Goal: Information Seeking & Learning: Learn about a topic

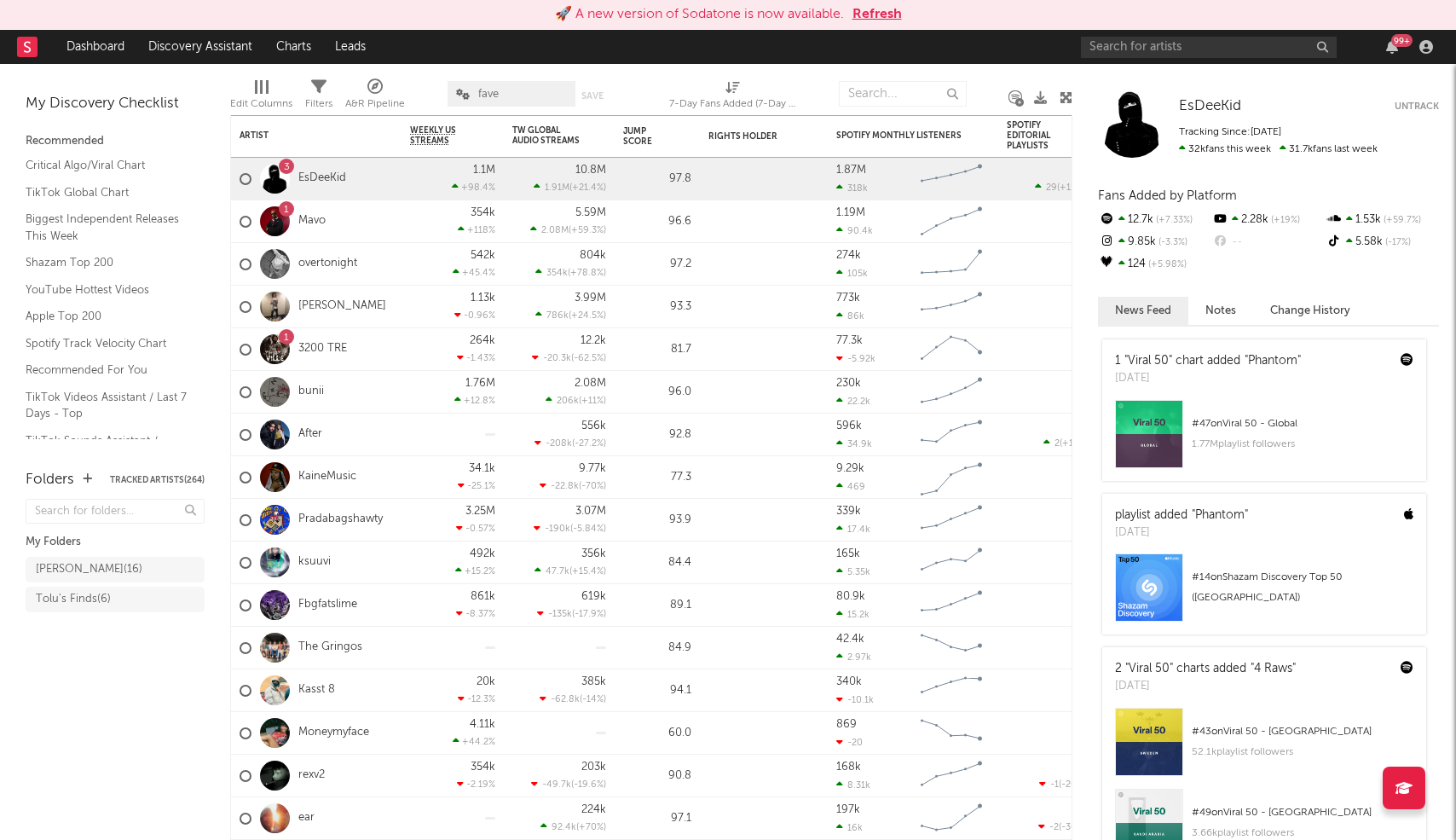
click at [202, 43] on link "Discovery Assistant" at bounding box center [201, 47] width 128 height 34
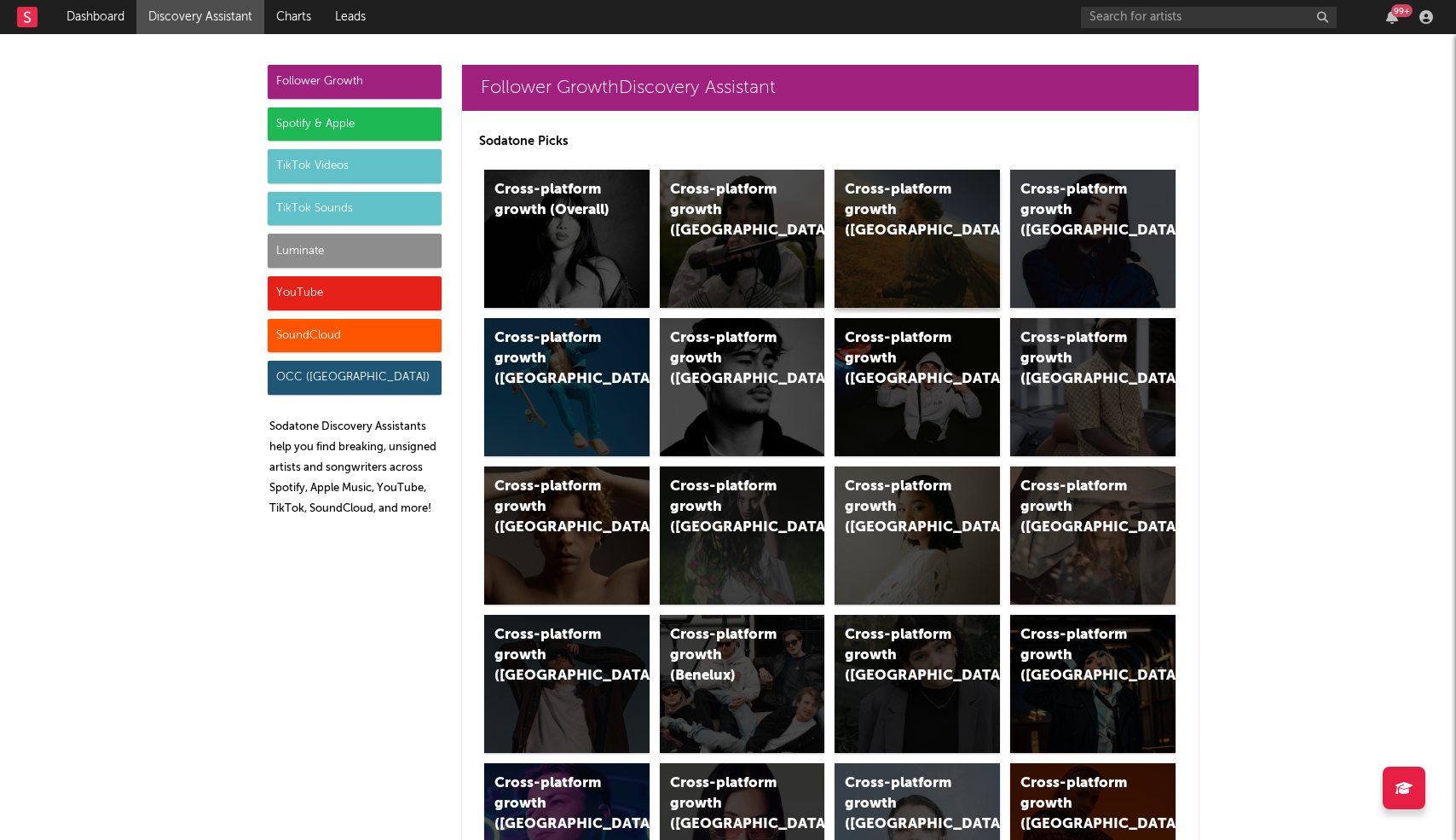
click at [856, 189] on div "Cross-platform growth ([GEOGRAPHIC_DATA])" at bounding box center [903, 210] width 116 height 61
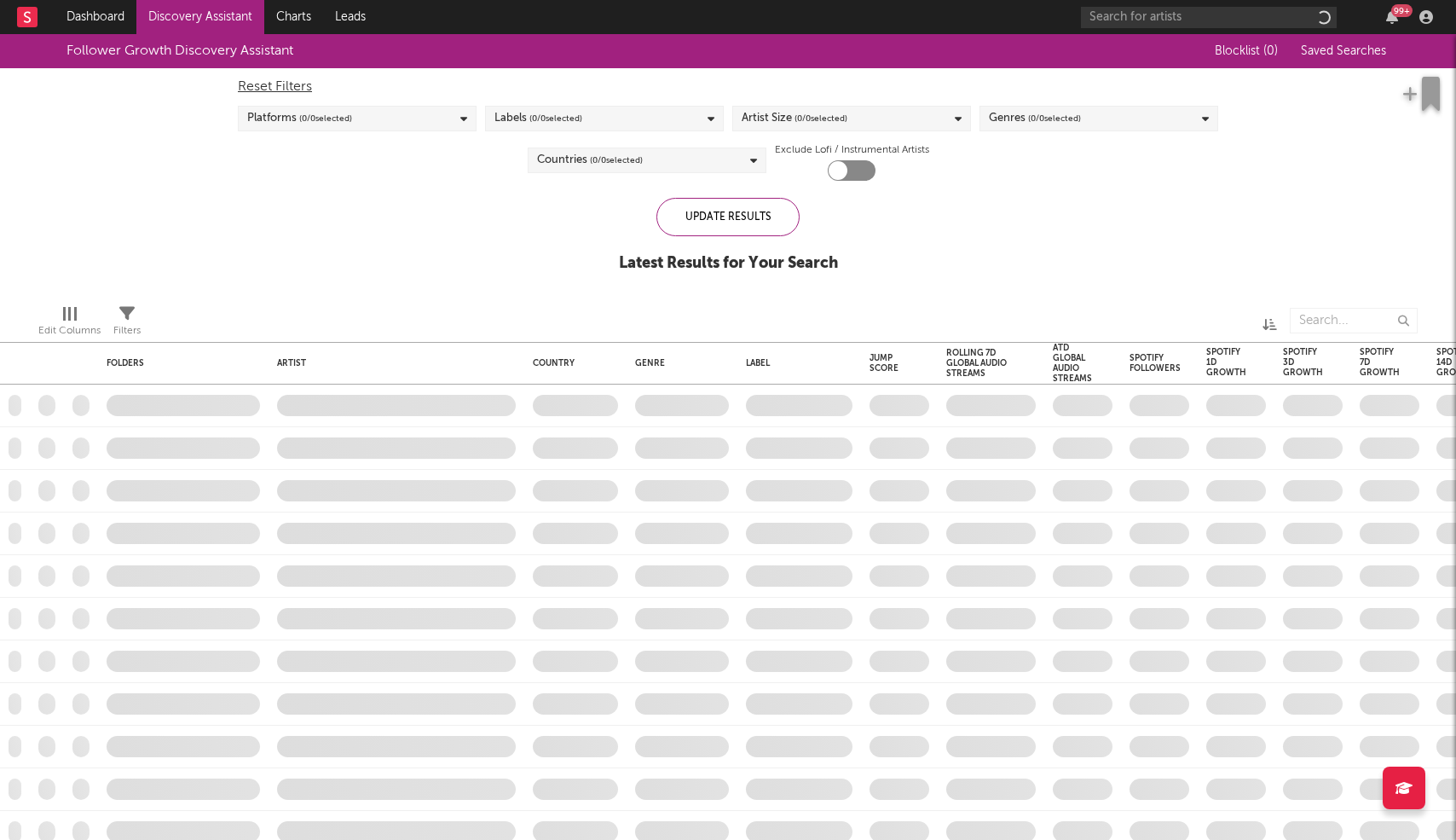
checkbox input "true"
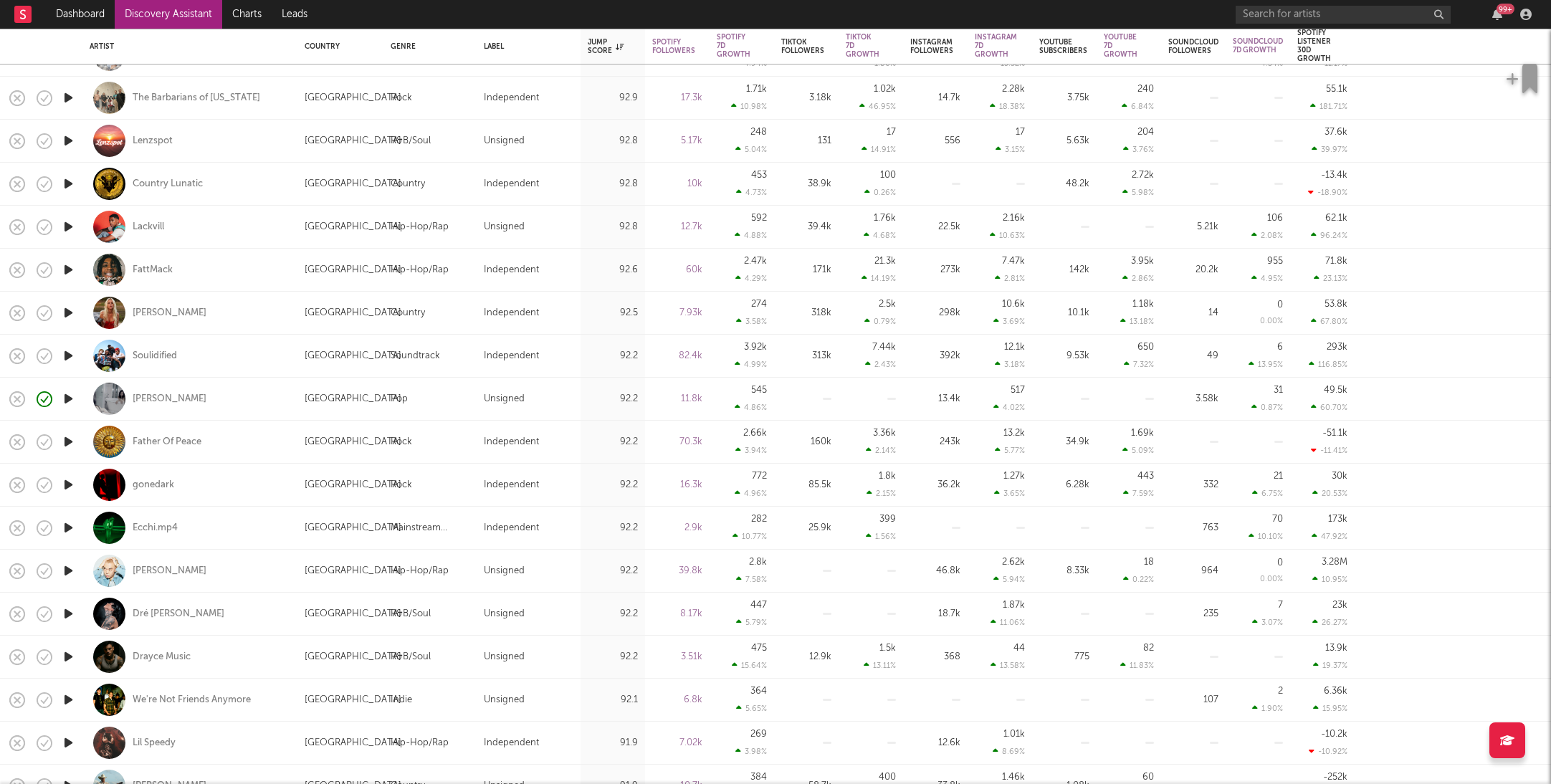
click at [70, 402] on icon "button" at bounding box center [68, 398] width 15 height 18
click at [70, 401] on icon "button" at bounding box center [68, 398] width 14 height 18
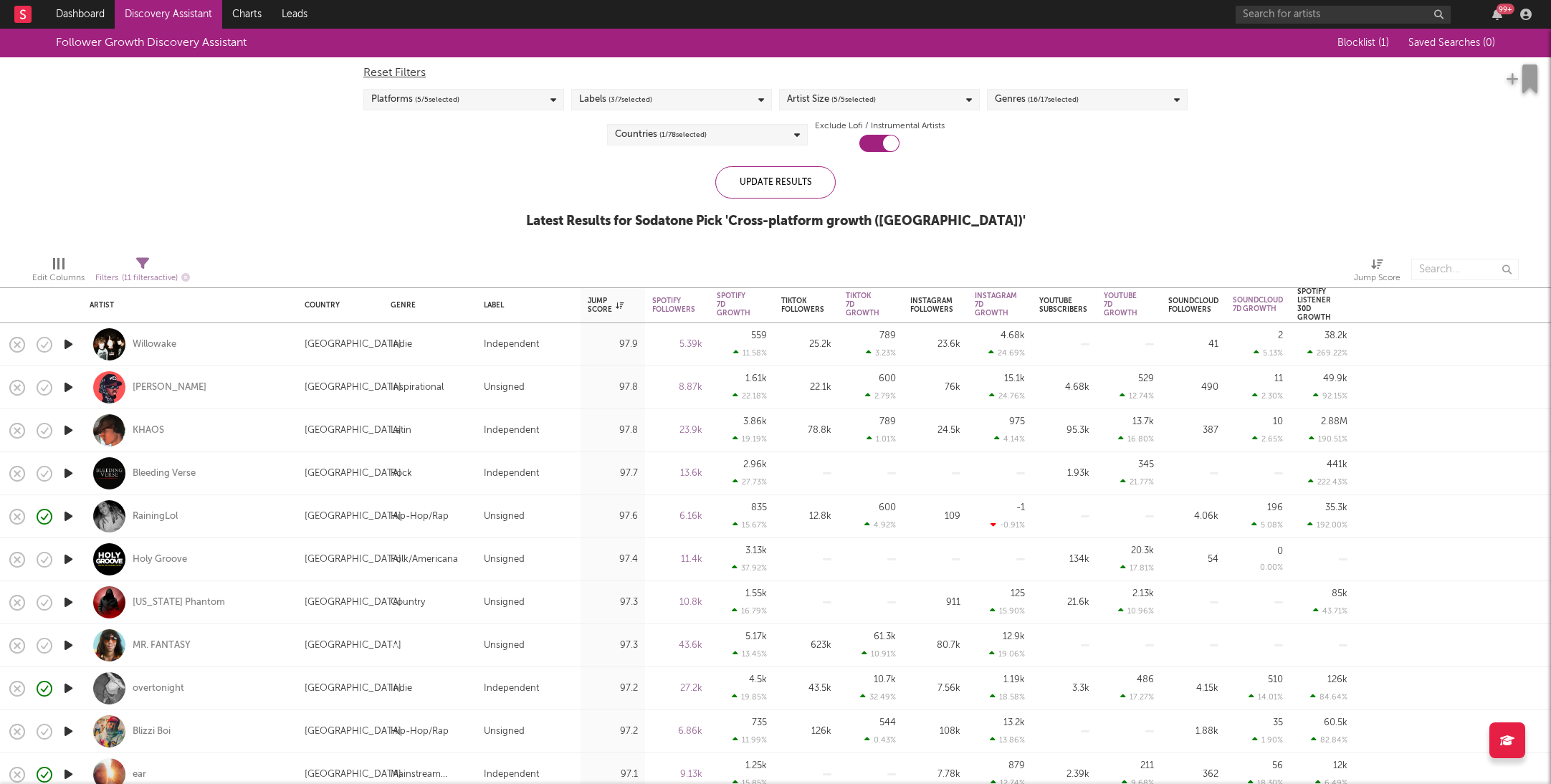
click at [1049, 97] on span "( 16 / 17 selected)" at bounding box center [1053, 100] width 51 height 17
click at [527, 113] on div "Reset Filters Platforms ( 5 / 5 selected) Labels ( 3 / 7 selected) Artist Size …" at bounding box center [776, 105] width 839 height 94
click at [527, 105] on div "Platforms ( 5 / 5 selected)" at bounding box center [464, 100] width 201 height 22
click at [861, 94] on span "( 5 / 5 selected)" at bounding box center [853, 100] width 44 height 17
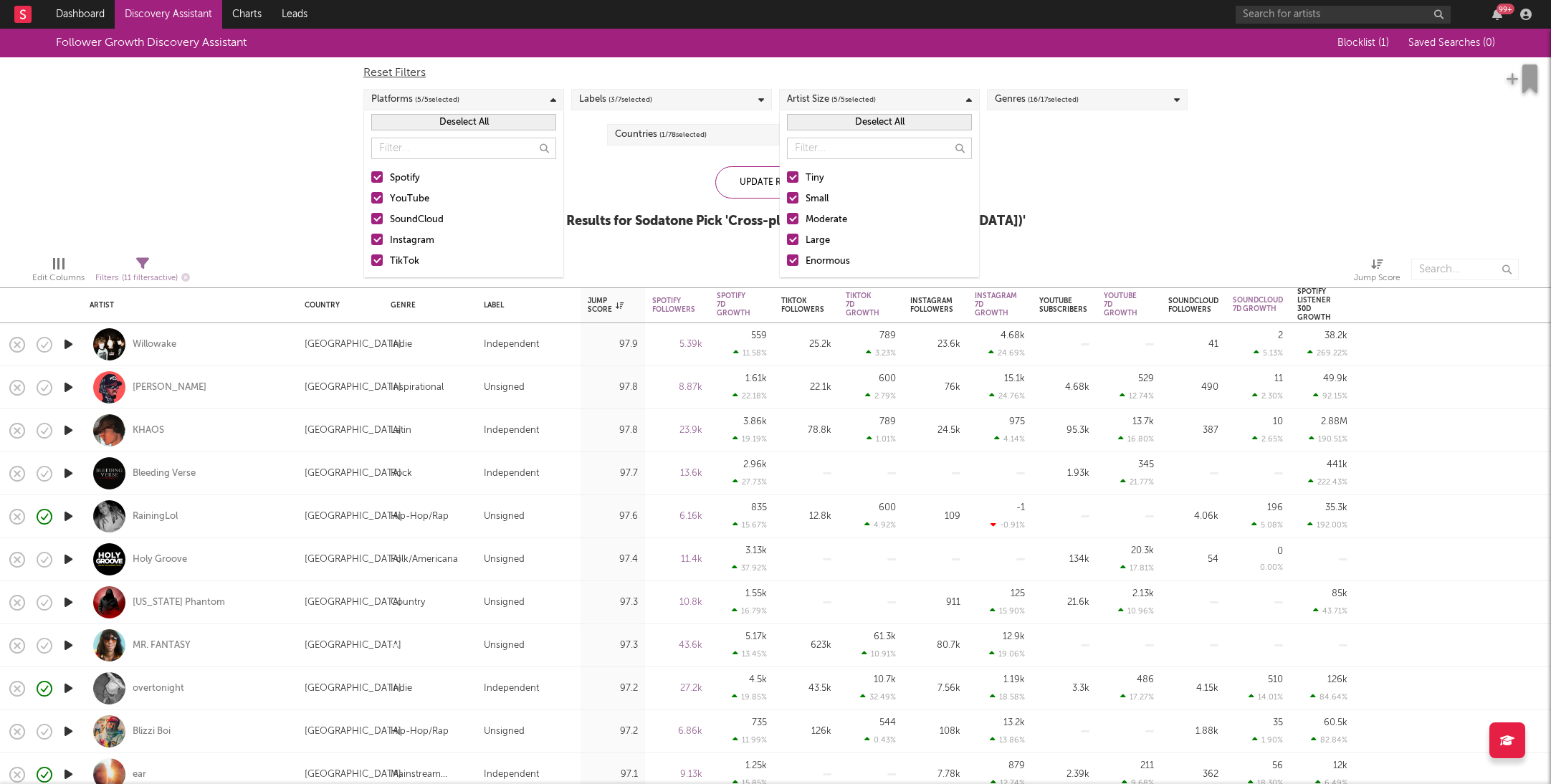
click at [825, 239] on div "Large" at bounding box center [888, 241] width 166 height 17
click at [787, 239] on input "Large" at bounding box center [787, 241] width 0 height 17
click at [821, 262] on div "Enormous" at bounding box center [888, 262] width 166 height 17
click at [787, 262] on input "Enormous" at bounding box center [787, 262] width 0 height 17
click at [743, 185] on div "Update Results" at bounding box center [776, 182] width 121 height 32
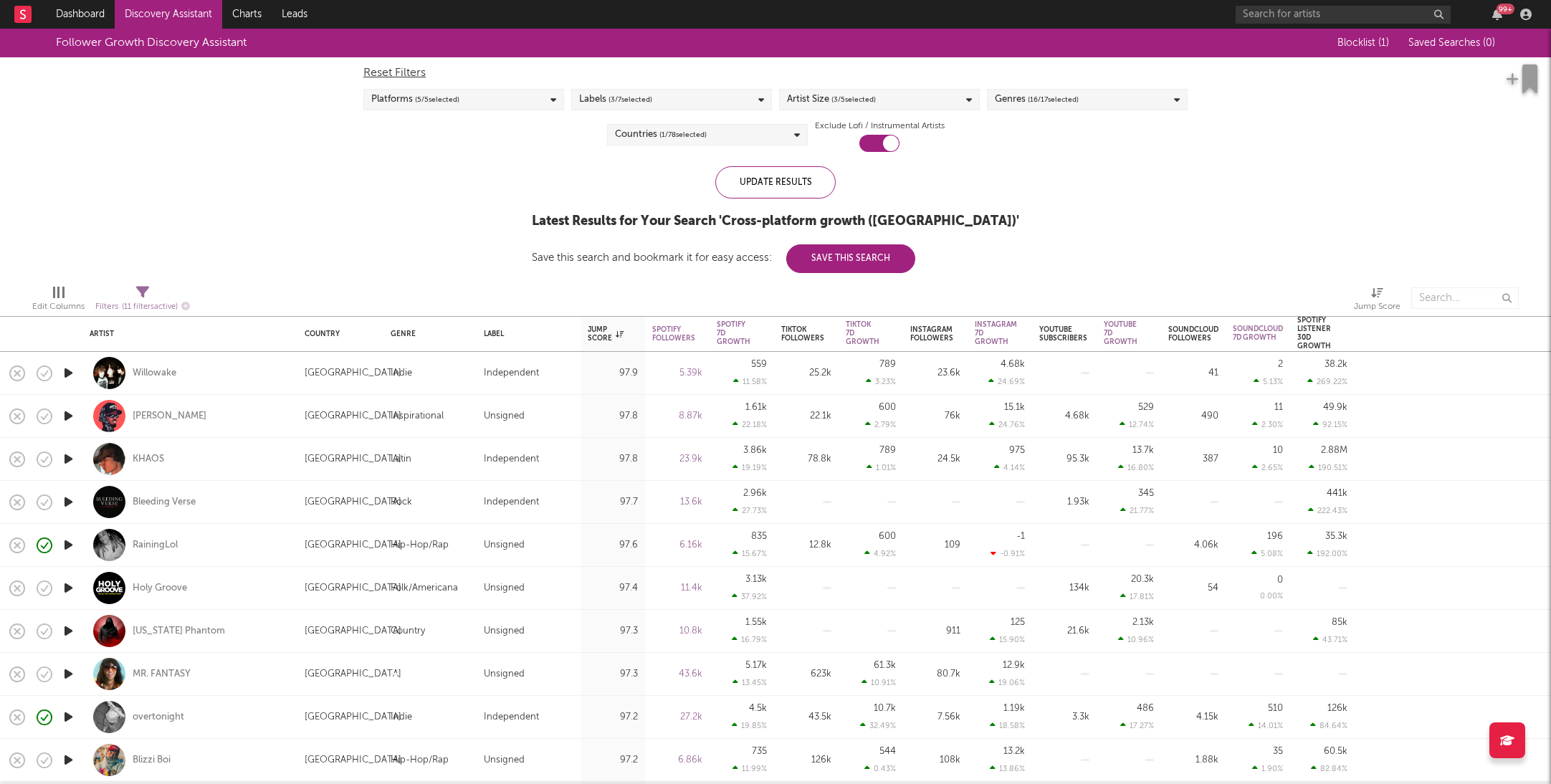
click at [533, 106] on div "Platforms ( 5 / 5 selected)" at bounding box center [464, 100] width 201 height 22
click at [395, 179] on div "Spotify" at bounding box center [472, 179] width 166 height 17
click at [371, 179] on input "Spotify" at bounding box center [371, 179] width 0 height 17
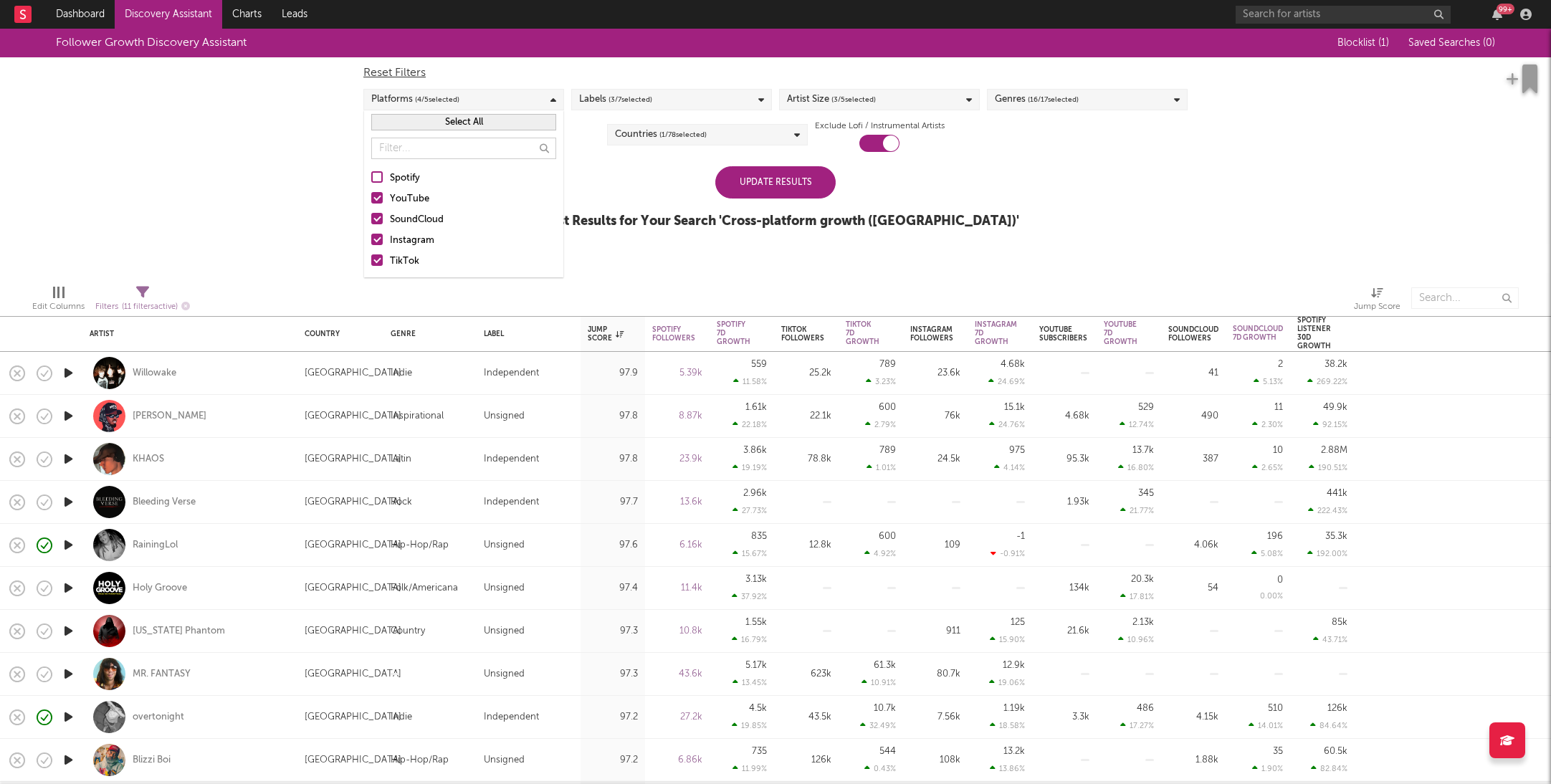
click at [395, 193] on div "YouTube" at bounding box center [472, 199] width 166 height 17
click at [371, 193] on input "YouTube" at bounding box center [371, 199] width 0 height 17
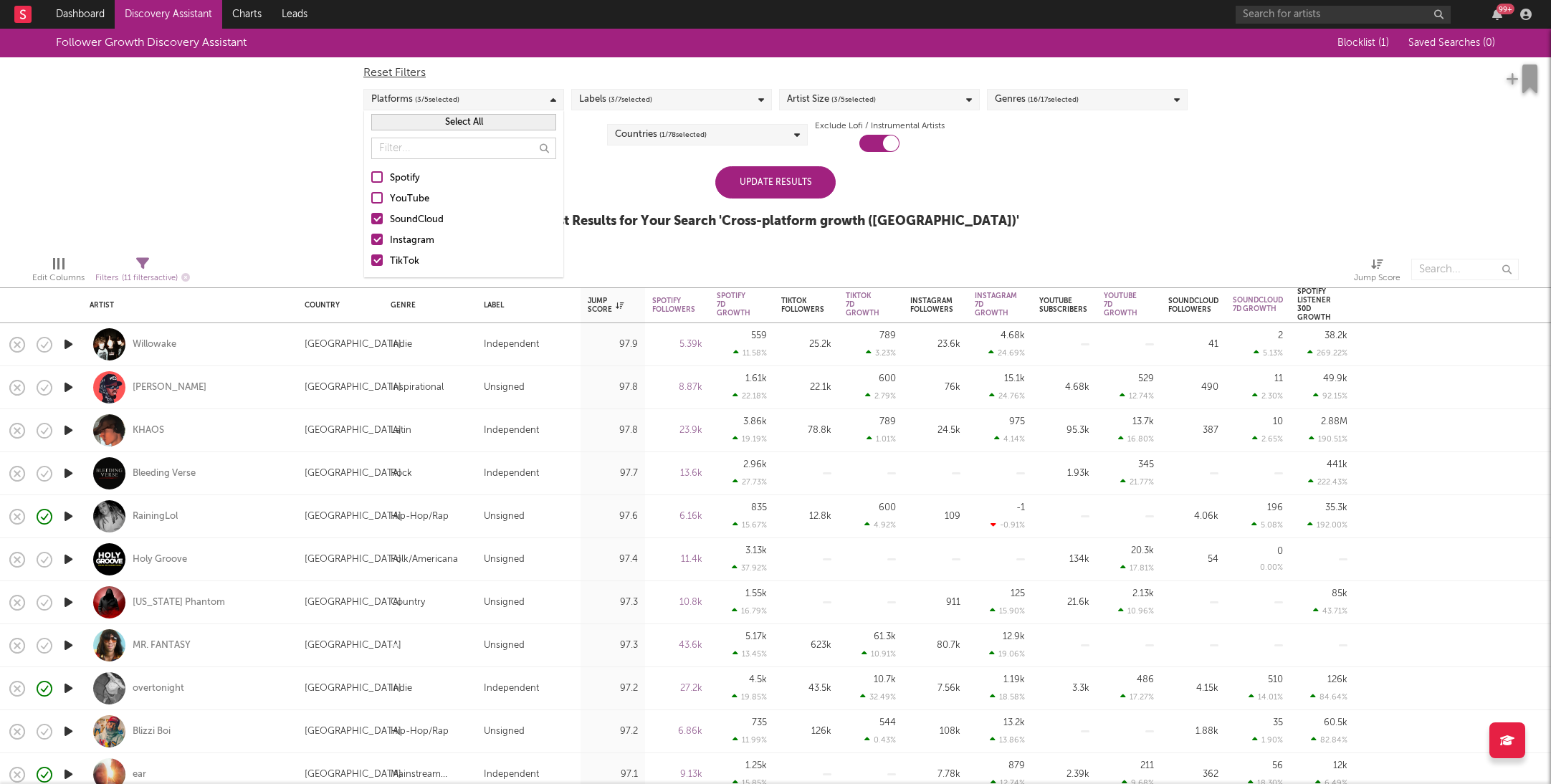
click at [396, 214] on div "SoundCloud" at bounding box center [472, 220] width 166 height 17
click at [371, 214] on input "SoundCloud" at bounding box center [371, 220] width 0 height 17
click at [398, 239] on div "Instagram" at bounding box center [472, 241] width 166 height 17
click at [371, 239] on input "Instagram" at bounding box center [371, 241] width 0 height 17
click at [754, 176] on div "Update Results" at bounding box center [776, 182] width 121 height 32
